Goal: Find specific page/section: Find specific page/section

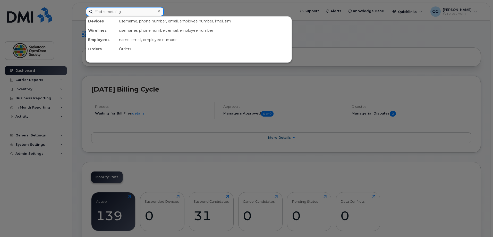
click at [152, 14] on input at bounding box center [125, 11] width 78 height 9
paste input "6393848473"
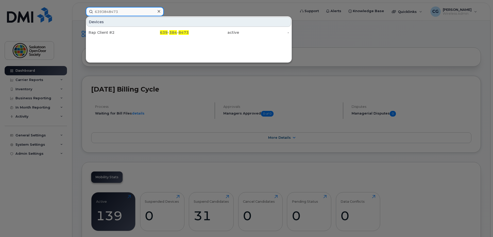
type input "6393848473"
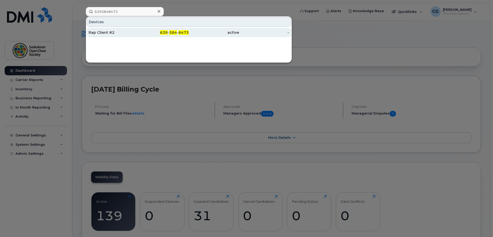
click at [167, 31] on span "639" at bounding box center [164, 32] width 8 height 5
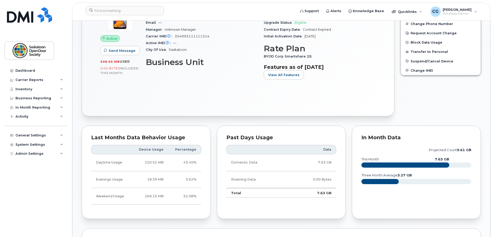
scroll to position [129, 0]
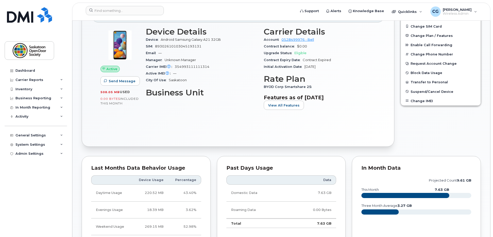
drag, startPoint x: 100, startPoint y: 91, endPoint x: 139, endPoint y: 102, distance: 40.8
click at [139, 102] on div "Active Send Message 508.05 MB  used 0.00 Bytes  included this month" at bounding box center [119, 70] width 45 height 93
copy div "508.05 MB  used 0.00 Bytes  included this month"
